Goal: Information Seeking & Learning: Learn about a topic

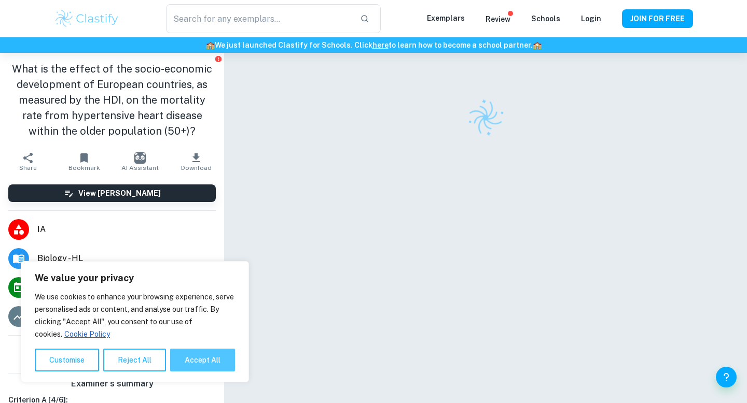
click at [201, 360] on button "Accept All" at bounding box center [202, 360] width 65 height 23
checkbox input "true"
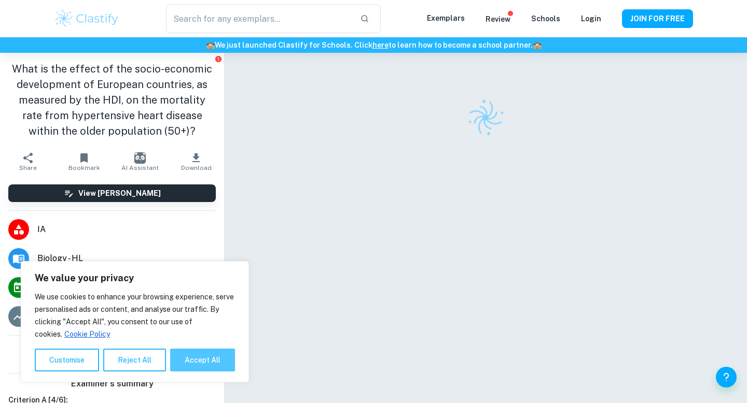
checkbox input "true"
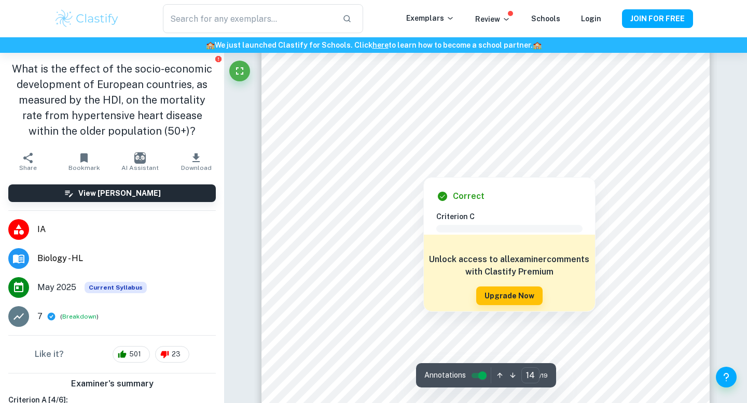
scroll to position [8588, 0]
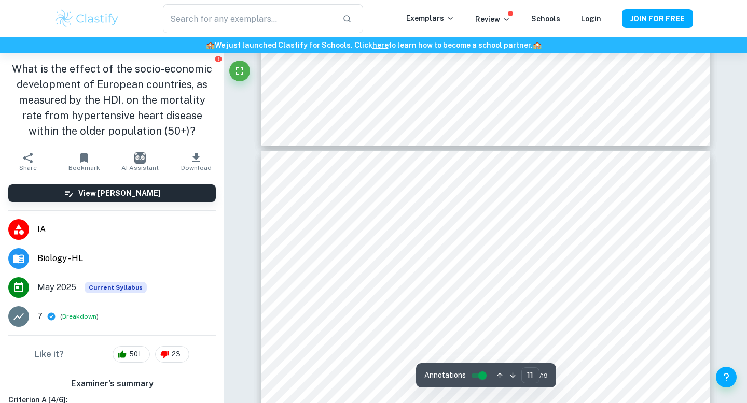
type input "10"
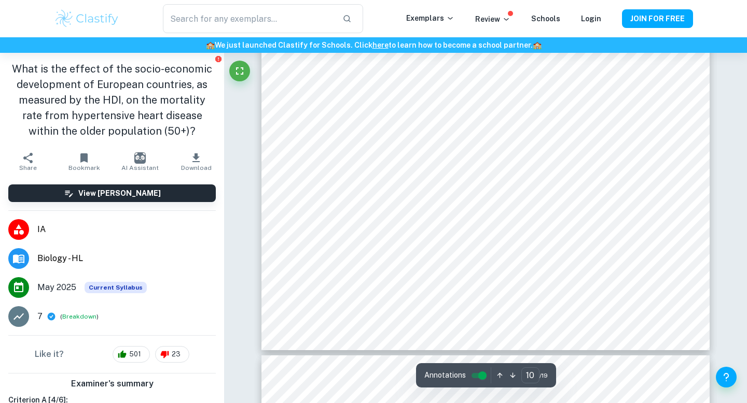
scroll to position [6305, 0]
